Goal: Information Seeking & Learning: Learn about a topic

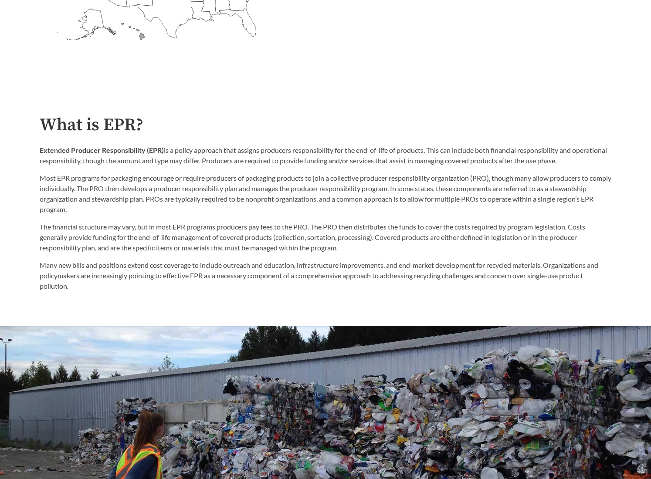
scroll to position [392, 0]
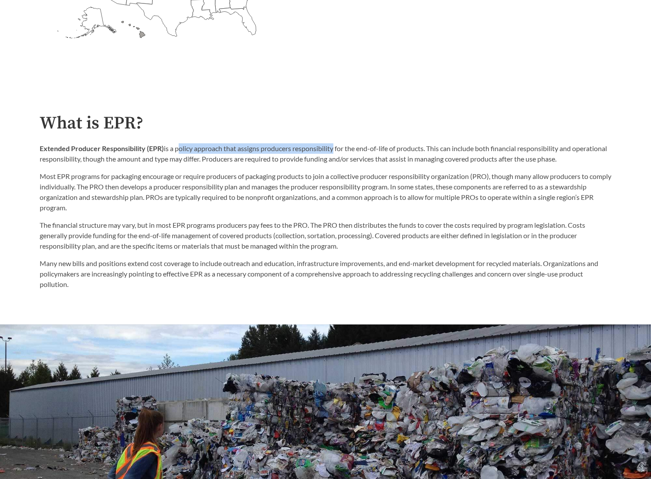
drag, startPoint x: 177, startPoint y: 149, endPoint x: 334, endPoint y: 155, distance: 156.5
click at [334, 155] on p "Extended Producer Responsibility (EPR) is a policy approach that assigns produc…" at bounding box center [326, 153] width 572 height 21
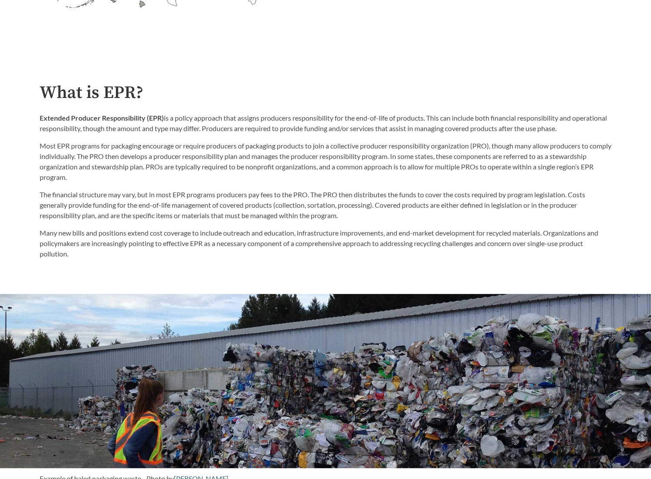
scroll to position [436, 0]
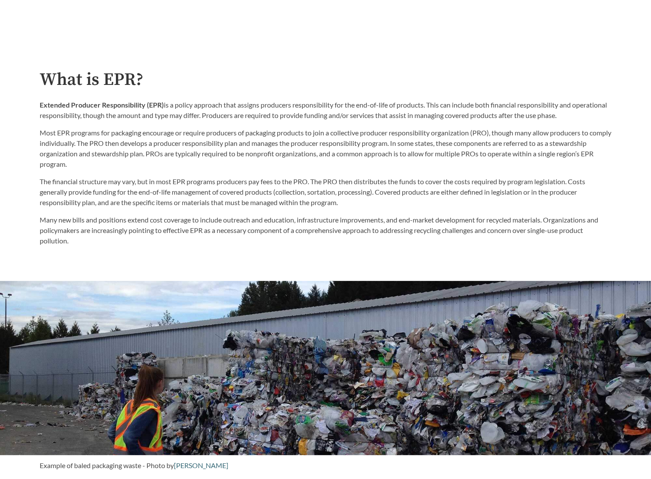
click at [392, 169] on p "Most EPR programs for packaging encourage or require producers of packaging pro…" at bounding box center [326, 149] width 572 height 42
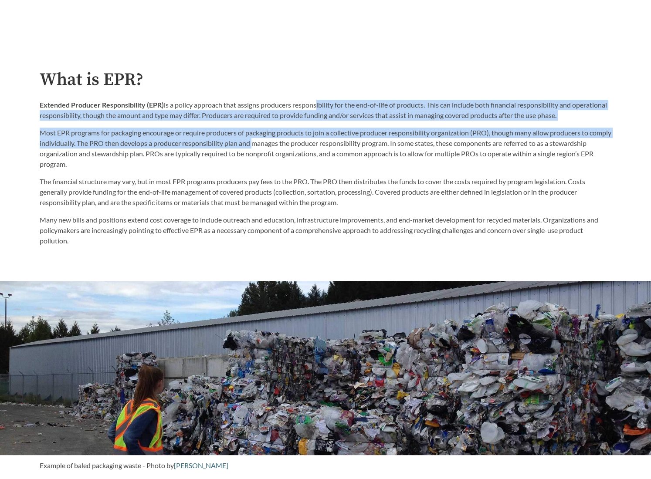
drag, startPoint x: 315, startPoint y: 109, endPoint x: 283, endPoint y: 152, distance: 53.9
click at [279, 148] on div "Extended Producer Responsibility (EPR) is a policy approach that assigns produc…" at bounding box center [326, 135] width 572 height 70
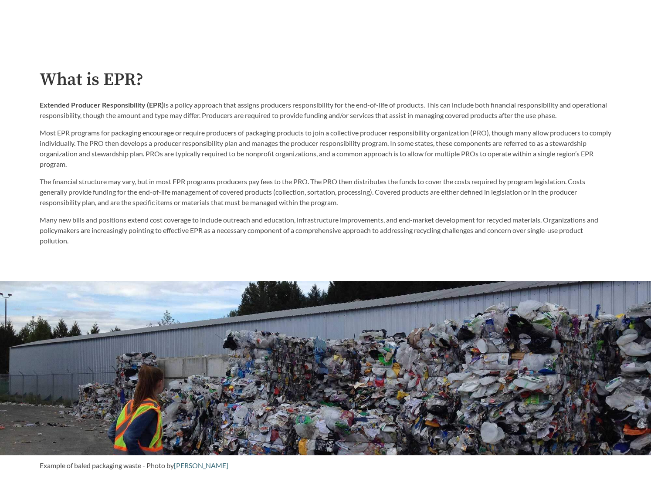
click at [297, 183] on p "The financial structure may vary, but in most EPR programs producers pay fees t…" at bounding box center [326, 191] width 572 height 31
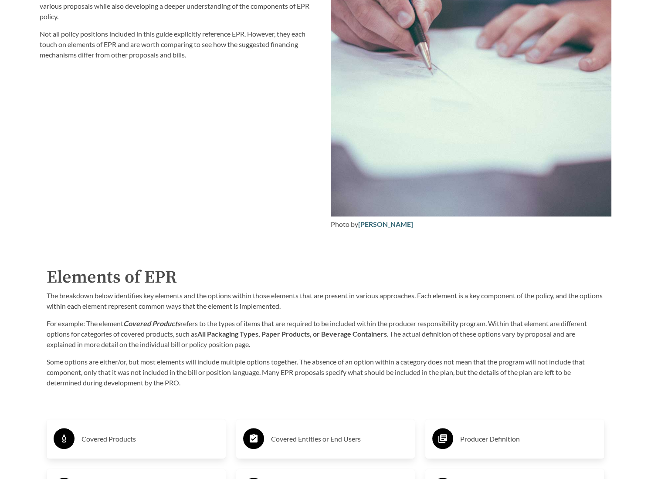
scroll to position [1133, 0]
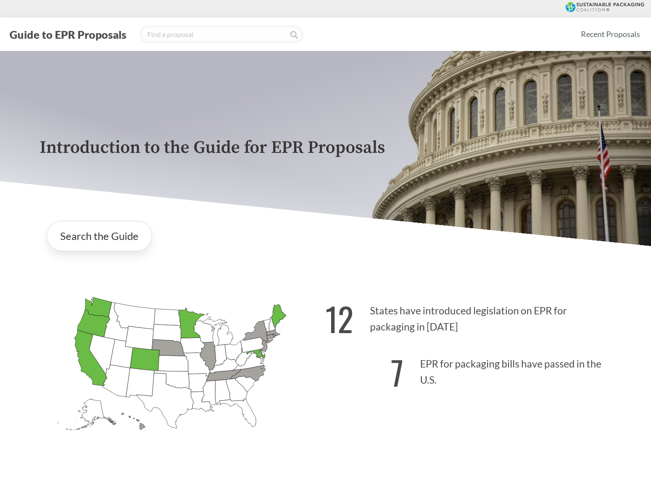
scroll to position [1133, 0]
